Goal: Navigation & Orientation: Find specific page/section

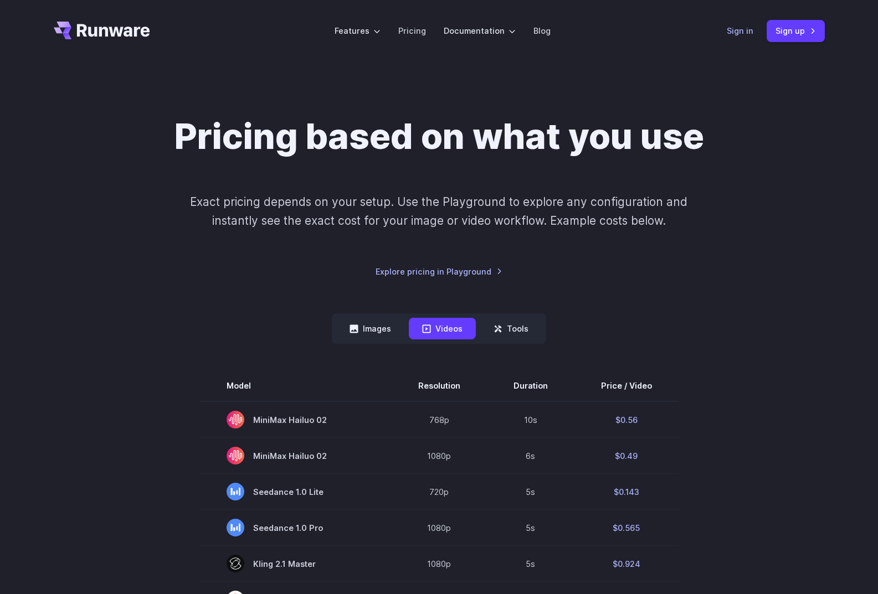
click at [745, 27] on link "Sign in" at bounding box center [740, 30] width 27 height 13
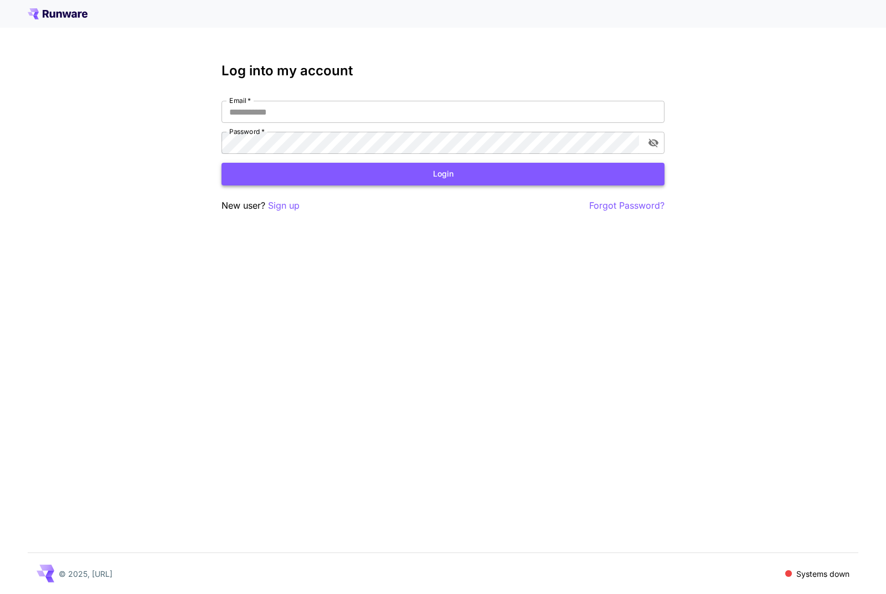
type input "**********"
click at [397, 183] on button "Login" at bounding box center [443, 174] width 443 height 23
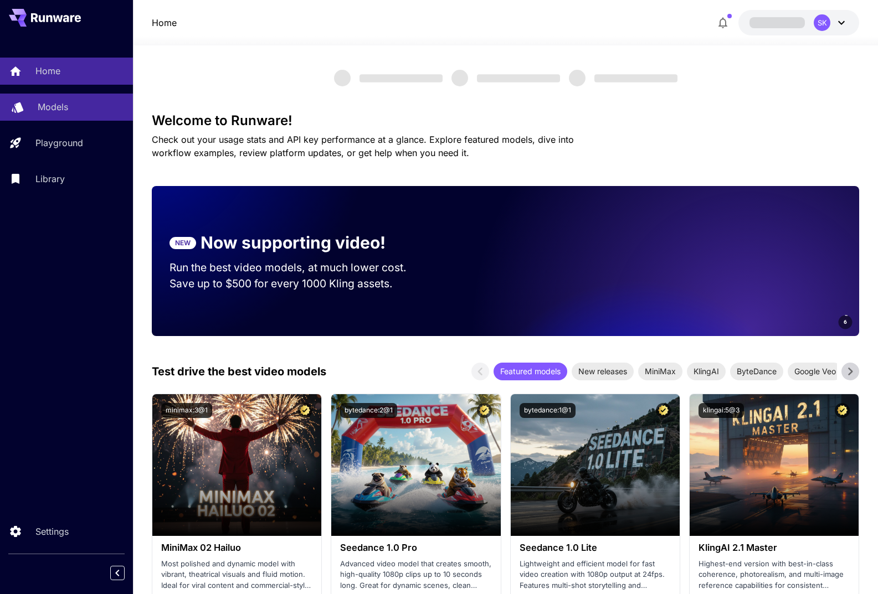
click at [68, 101] on div "Models" at bounding box center [81, 106] width 86 height 13
